Goal: Unclear: Browse casually

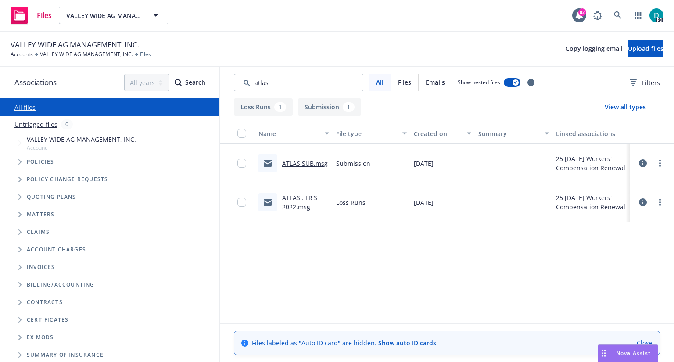
scroll to position [37, 0]
